Goal: Task Accomplishment & Management: Manage account settings

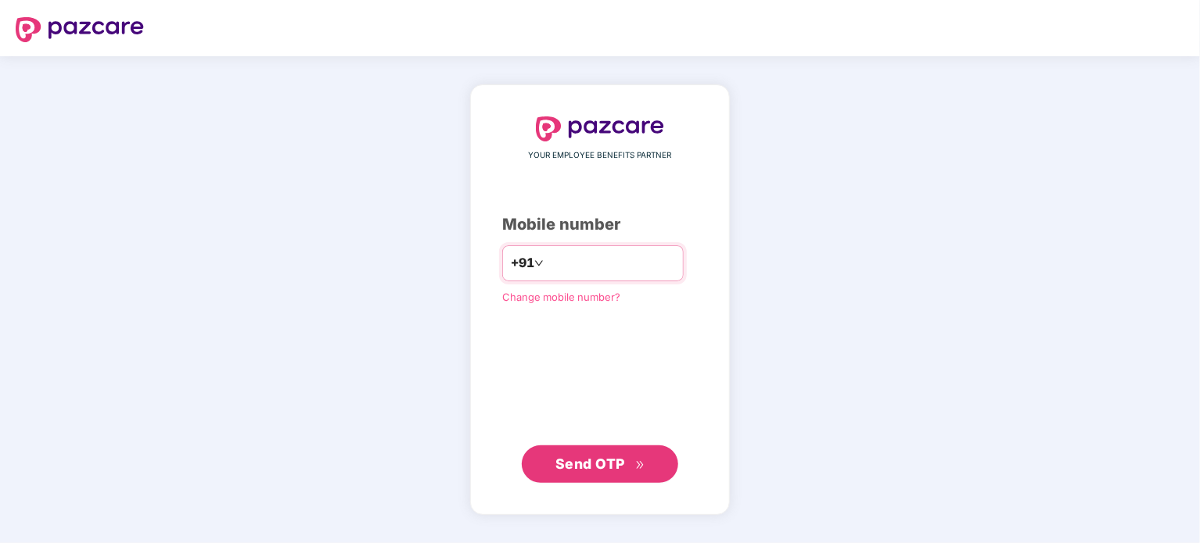
click at [579, 258] on input "number" at bounding box center [611, 263] width 128 height 25
type input "**********"
click at [586, 472] on span "Send OTP" at bounding box center [590, 463] width 70 height 16
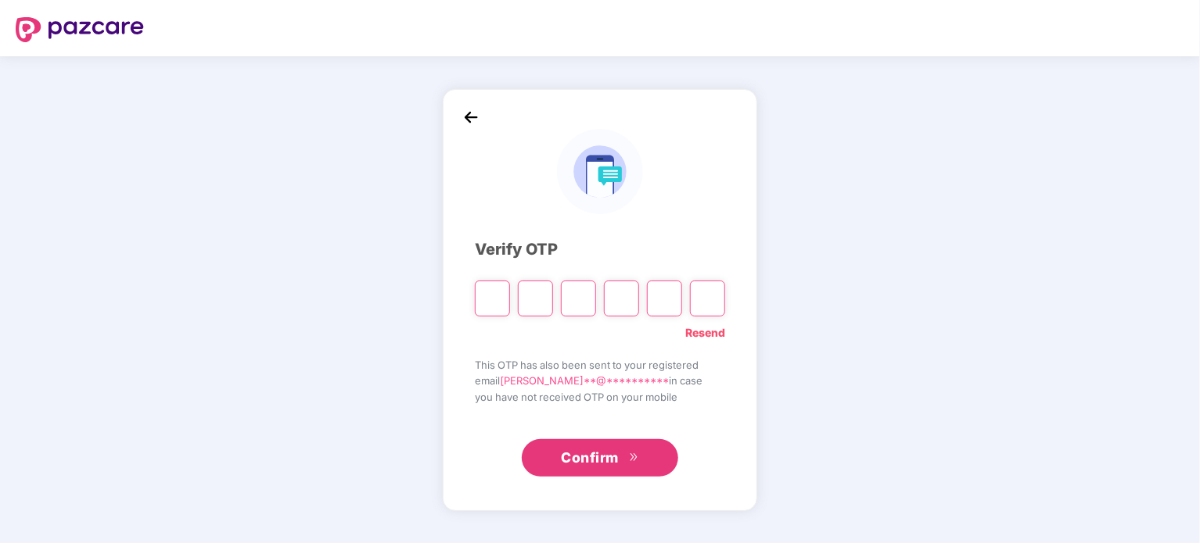
type input "*"
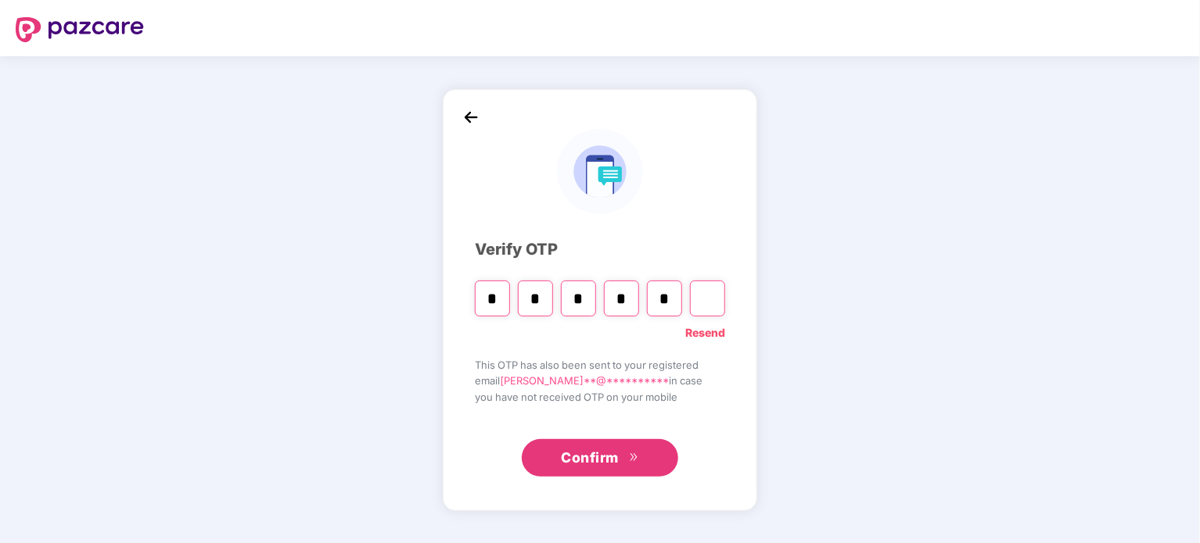
type input "*"
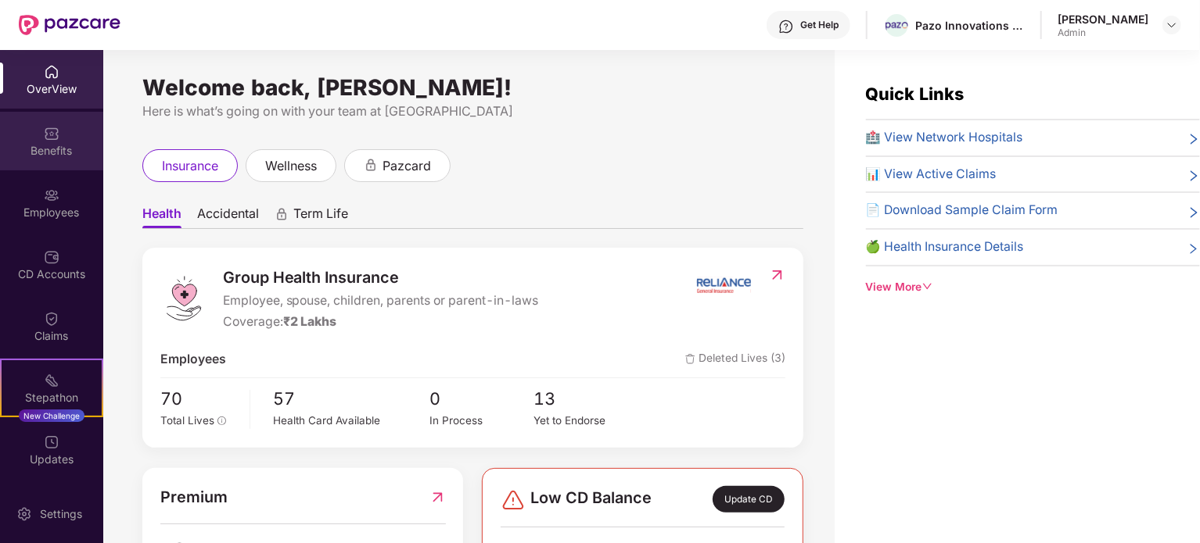
click at [45, 141] on img at bounding box center [52, 134] width 16 height 16
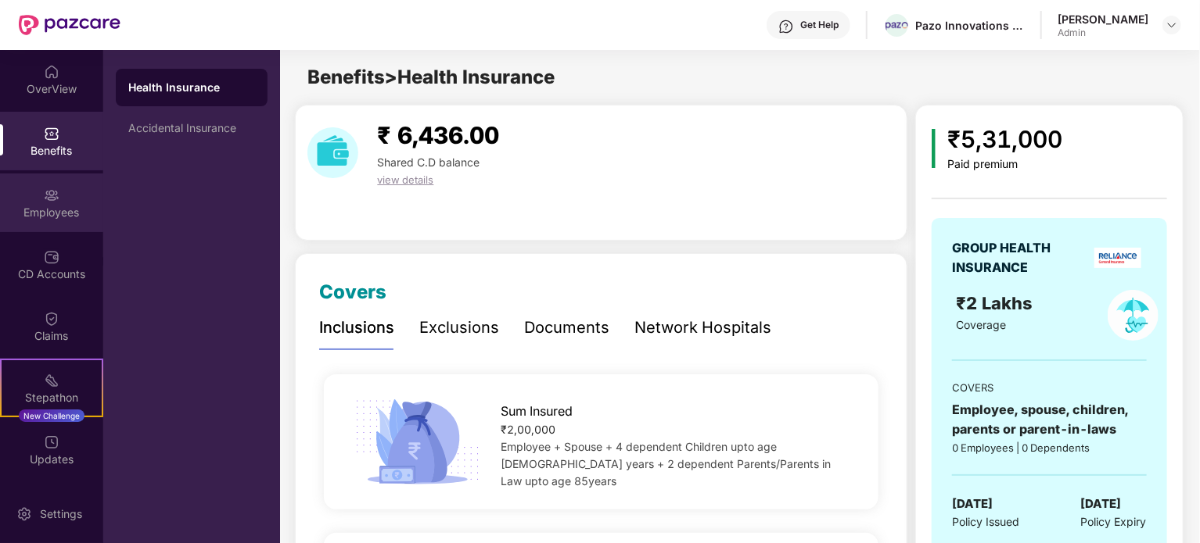
click at [41, 189] on div "Employees" at bounding box center [51, 203] width 103 height 59
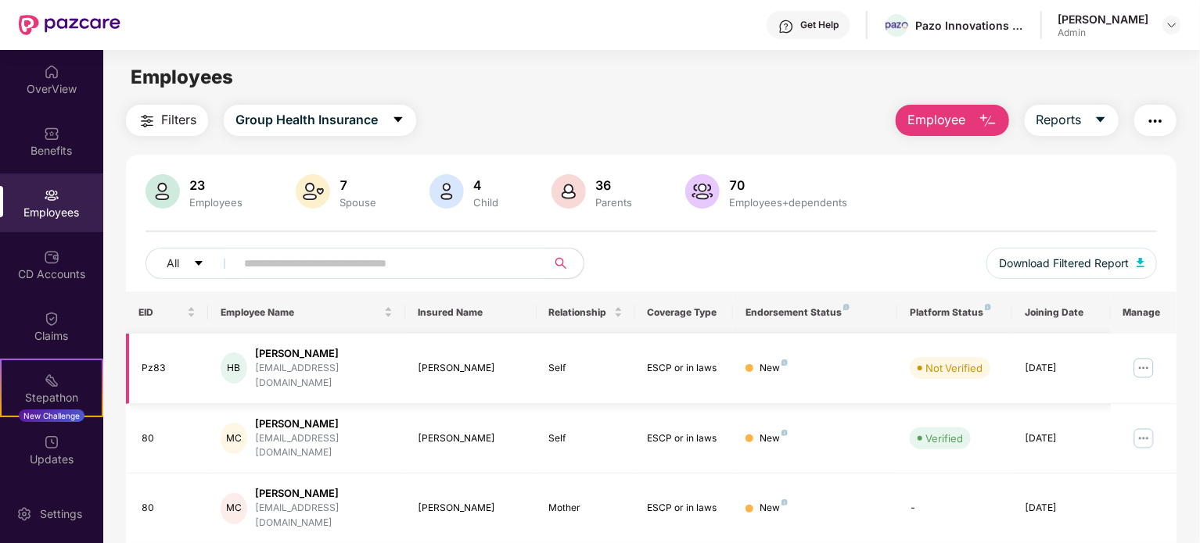
click at [688, 364] on div "ESCP or in laws" at bounding box center [684, 368] width 74 height 15
click at [1139, 370] on img at bounding box center [1143, 368] width 25 height 25
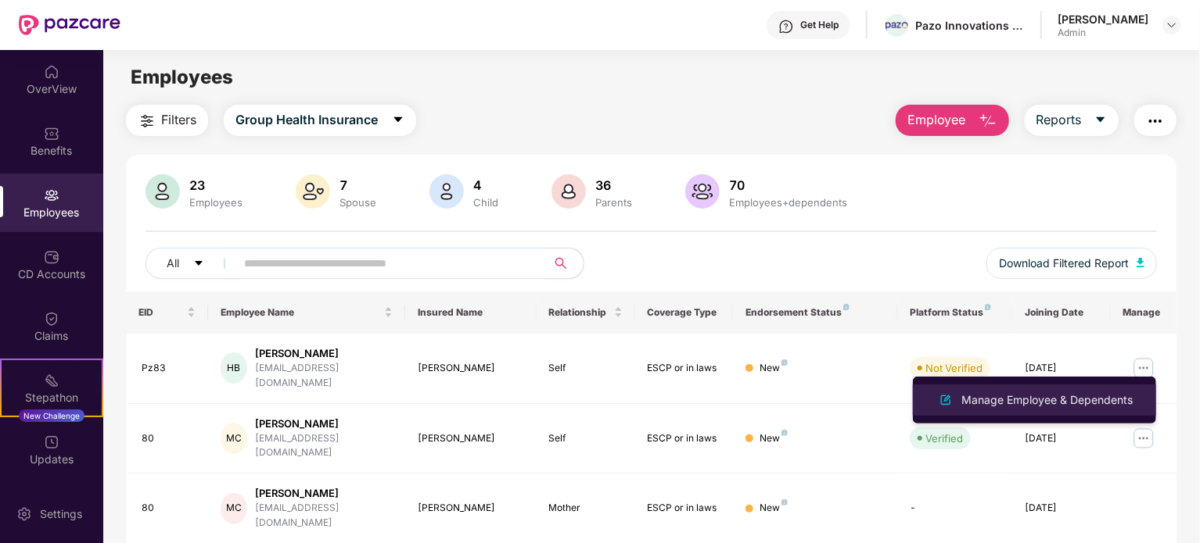
click at [937, 391] on img at bounding box center [945, 400] width 19 height 19
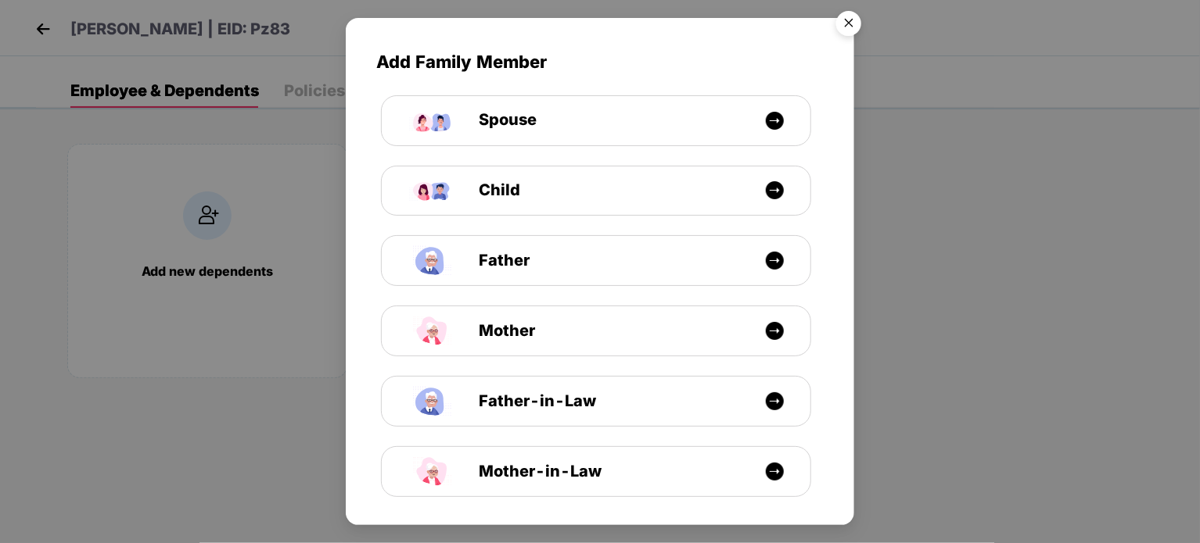
click at [848, 26] on img "Close" at bounding box center [849, 26] width 44 height 44
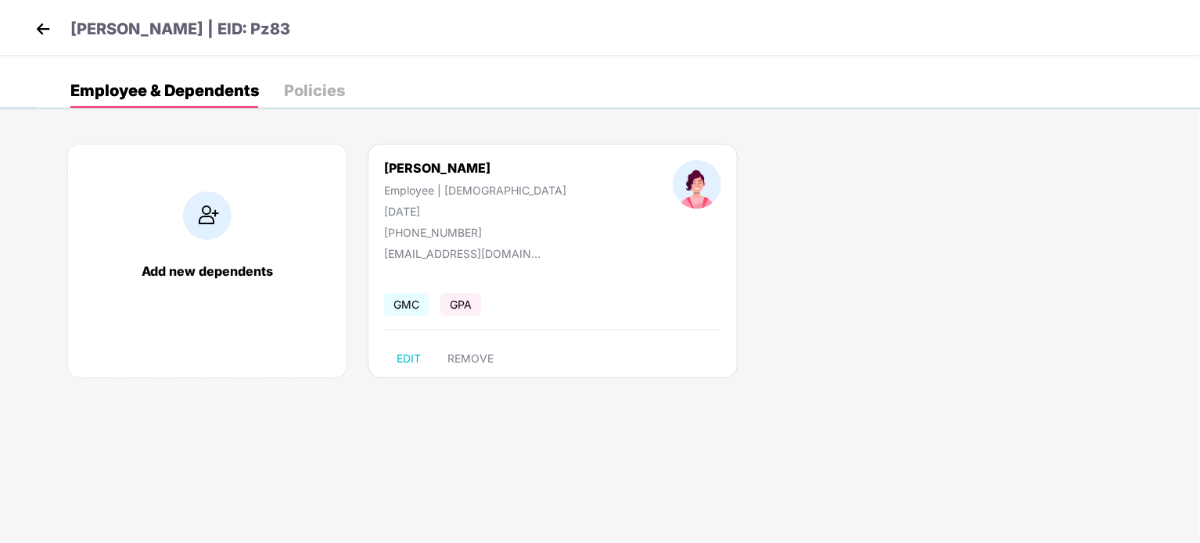
click at [38, 23] on img at bounding box center [42, 28] width 23 height 23
